Goal: Information Seeking & Learning: Learn about a topic

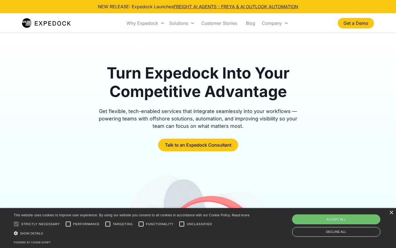
scroll to position [1850, 0]
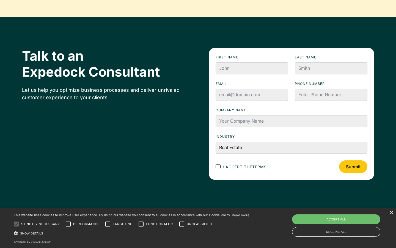
select select "Select one..."
click at [68, 224] on input "Performance" at bounding box center [68, 223] width 11 height 11
checkbox input "true"
click at [108, 224] on input "Targeting" at bounding box center [107, 223] width 11 height 11
checkbox input "true"
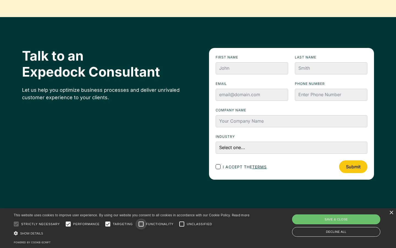
click at [141, 224] on input "Functionality" at bounding box center [141, 223] width 11 height 11
checkbox input "true"
click at [182, 224] on input "Unclassified" at bounding box center [181, 223] width 11 height 11
checkbox input "true"
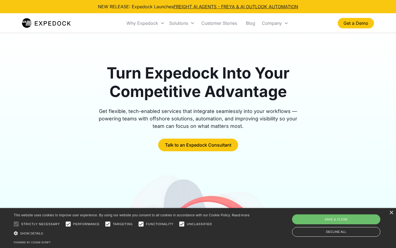
scroll to position [10, 0]
click at [68, 224] on input "Performance" at bounding box center [68, 223] width 11 height 11
checkbox input "false"
click at [108, 224] on input "Targeting" at bounding box center [107, 223] width 11 height 11
checkbox input "false"
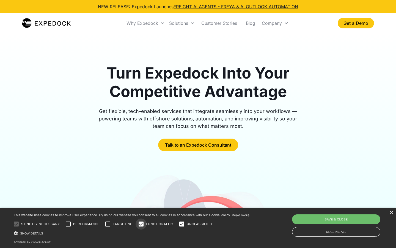
click at [141, 224] on input "Functionality" at bounding box center [141, 223] width 11 height 11
checkbox input "false"
click at [182, 224] on input "Unclassified" at bounding box center [181, 223] width 11 height 11
checkbox input "false"
click at [132, 233] on div "Show details Hide details" at bounding box center [132, 233] width 236 height 6
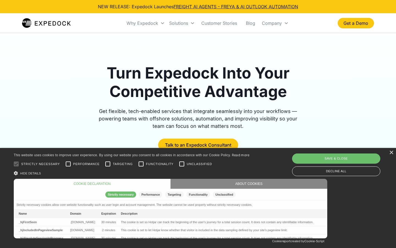
scroll to position [0, 0]
